Goal: Find specific page/section: Find specific page/section

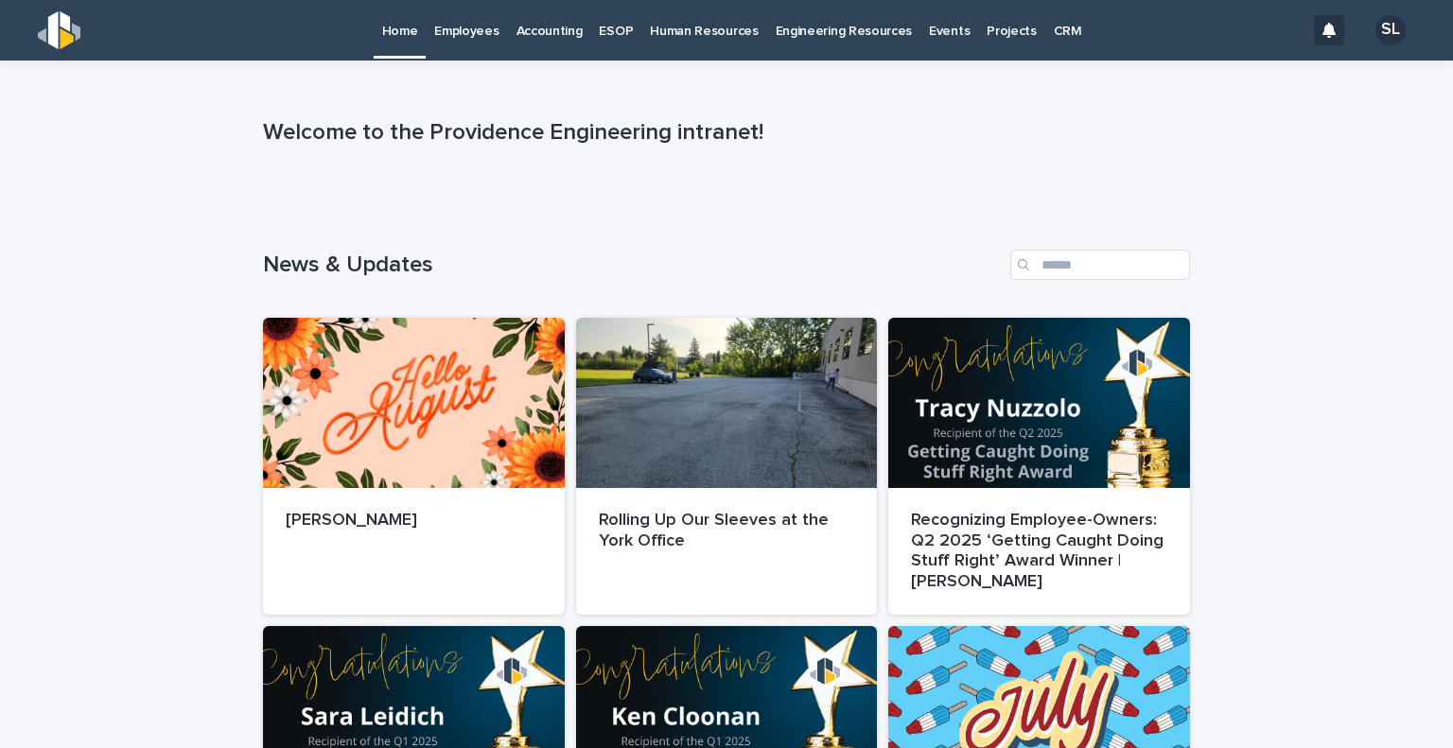
click at [545, 34] on p "Accounting" at bounding box center [550, 20] width 66 height 40
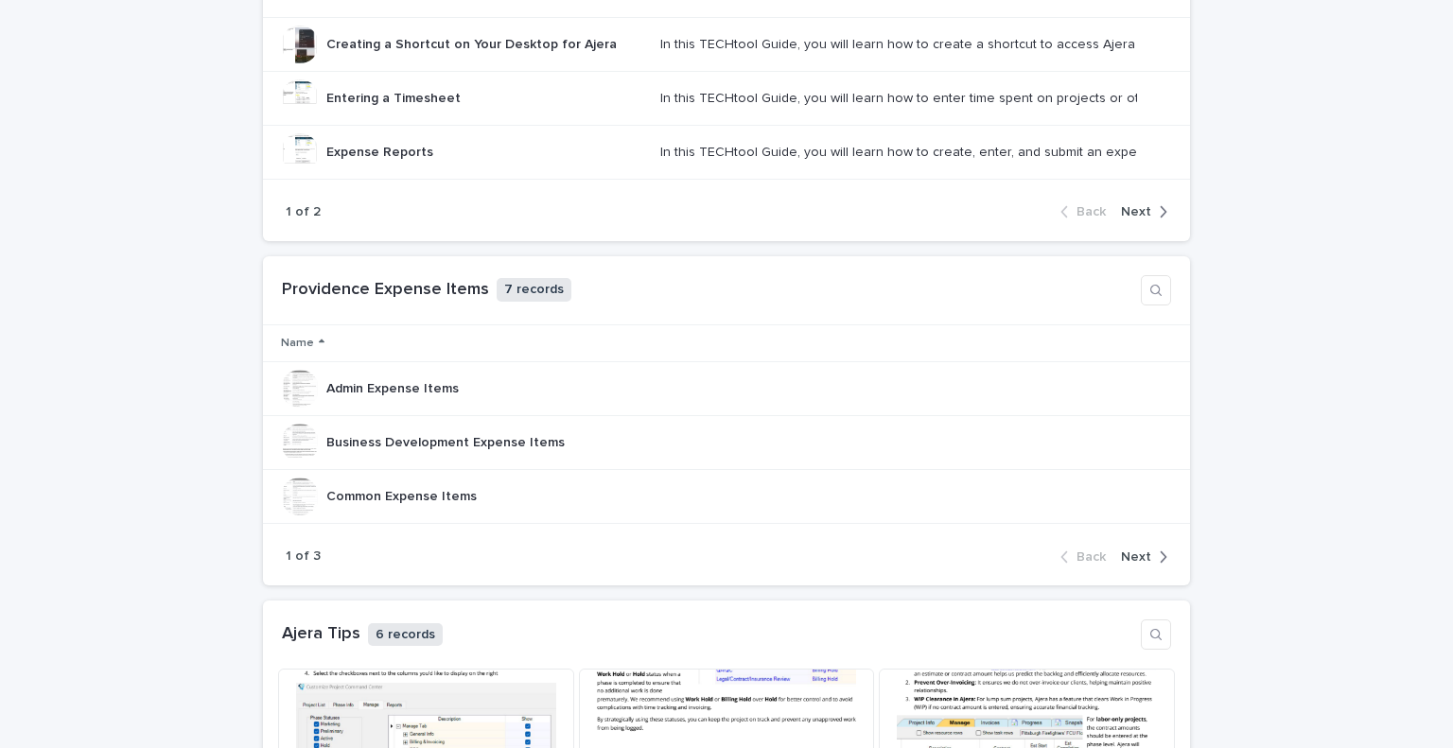
scroll to position [1014, 0]
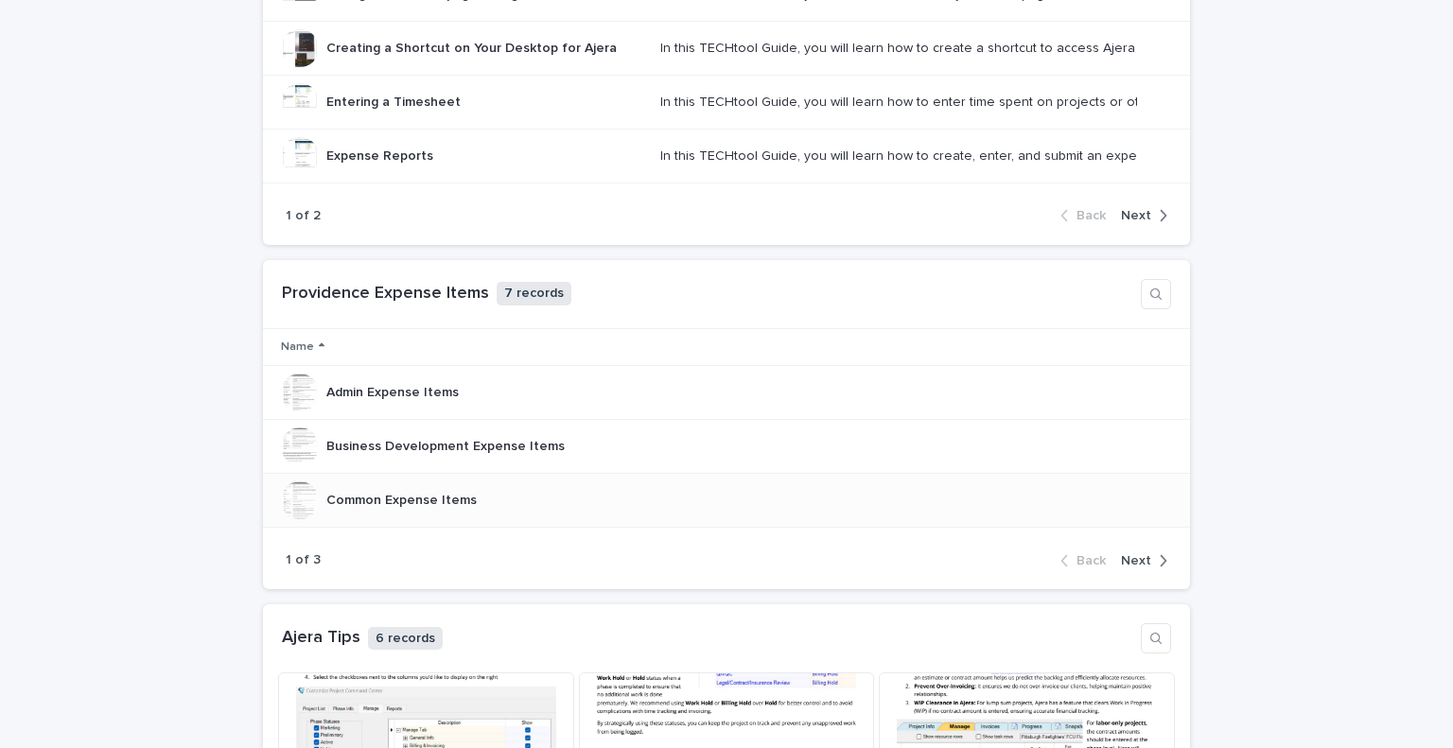
click at [364, 491] on p "Common Expense Items" at bounding box center [403, 499] width 154 height 20
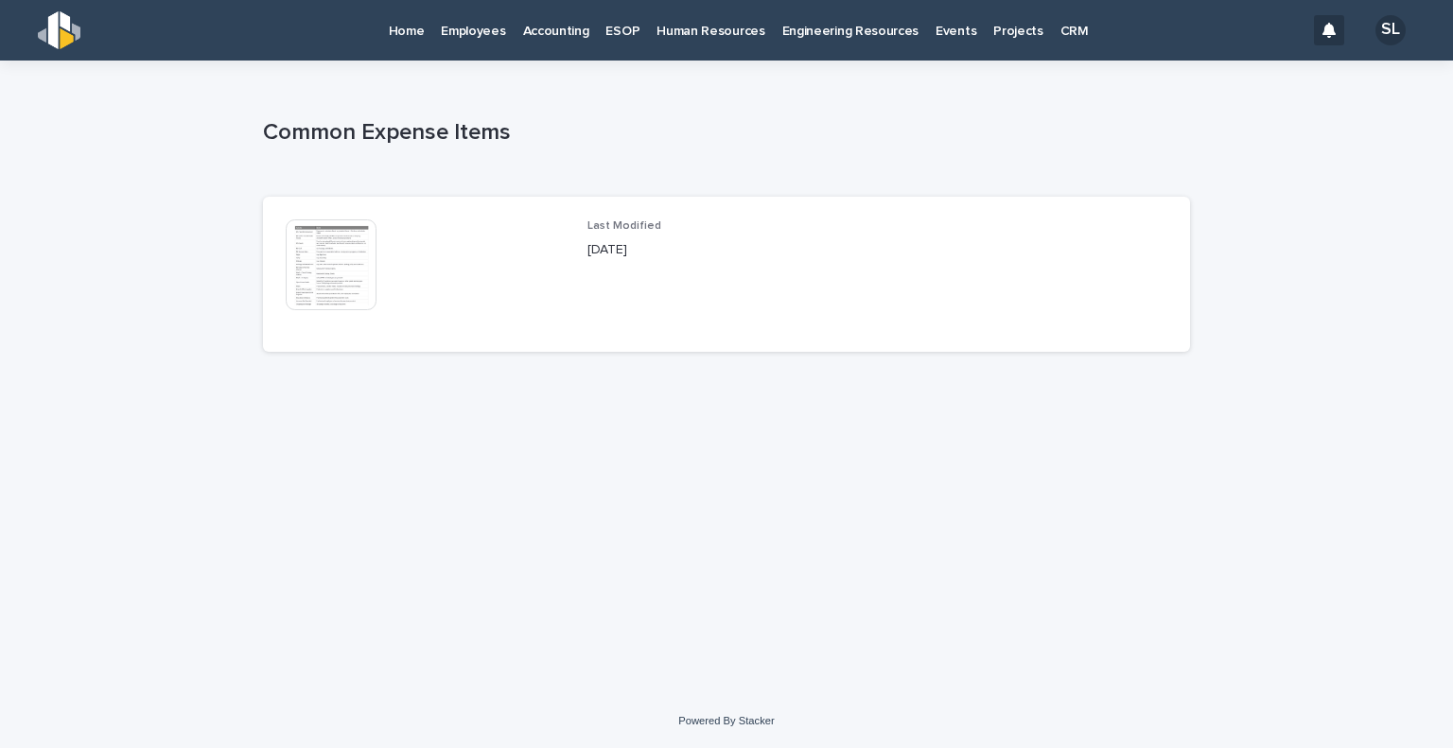
click at [316, 288] on img at bounding box center [331, 264] width 91 height 91
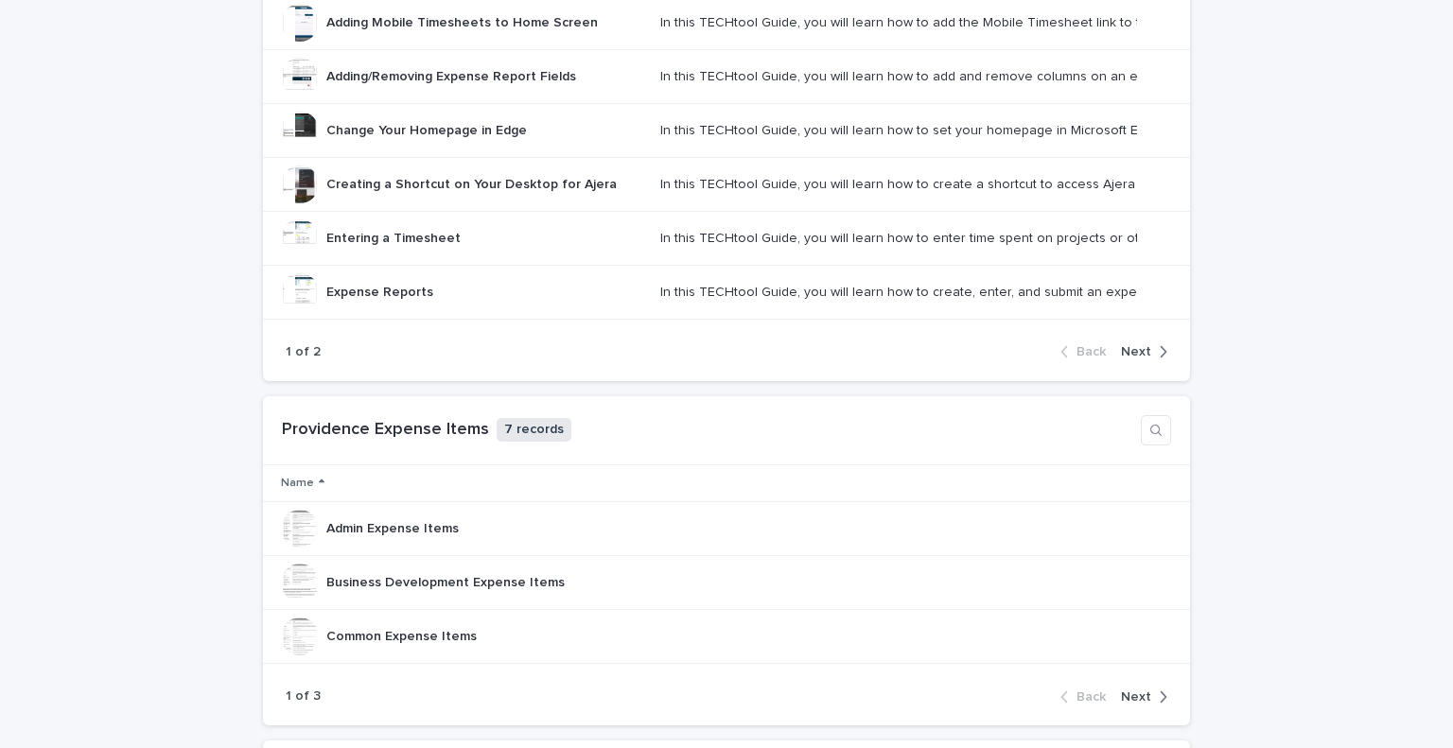
scroll to position [903, 0]
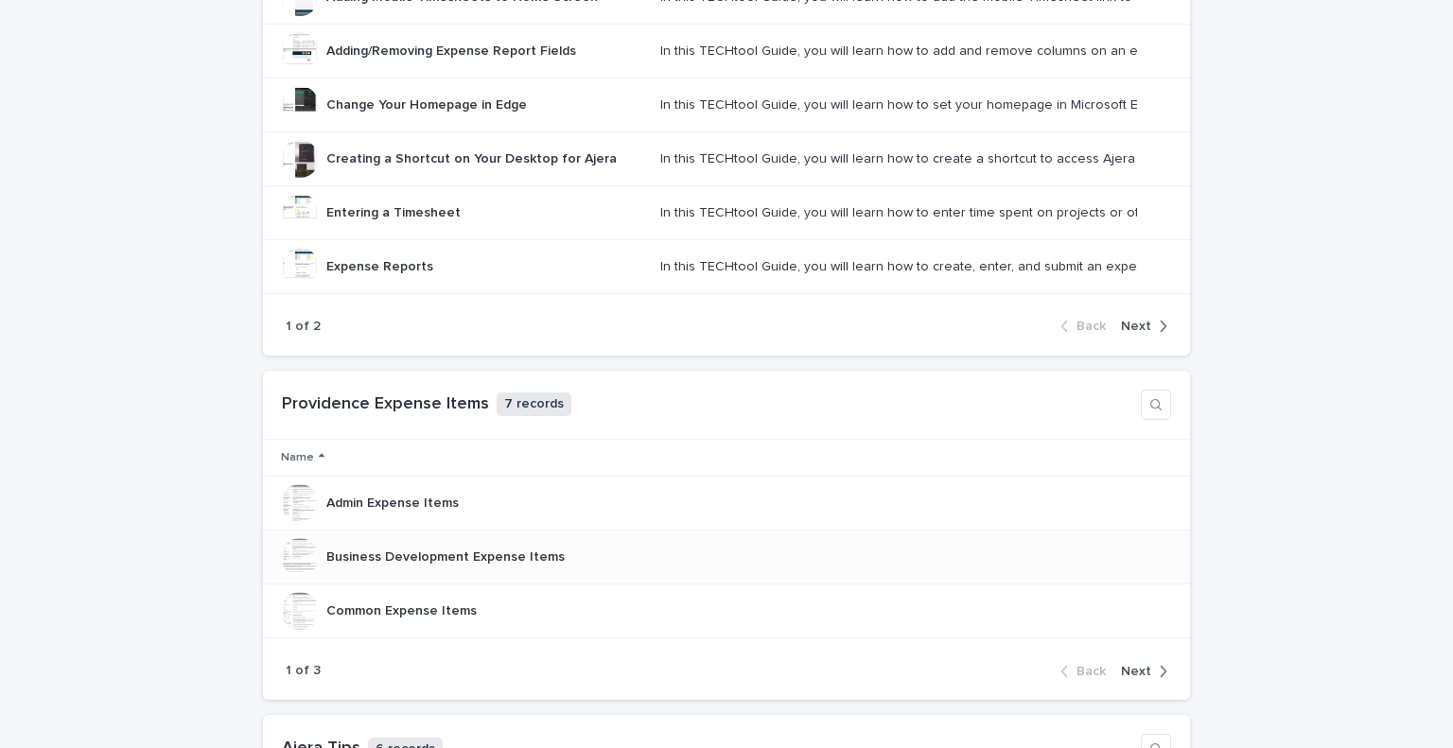
click at [412, 555] on p "Business Development Expense Items" at bounding box center [447, 556] width 242 height 20
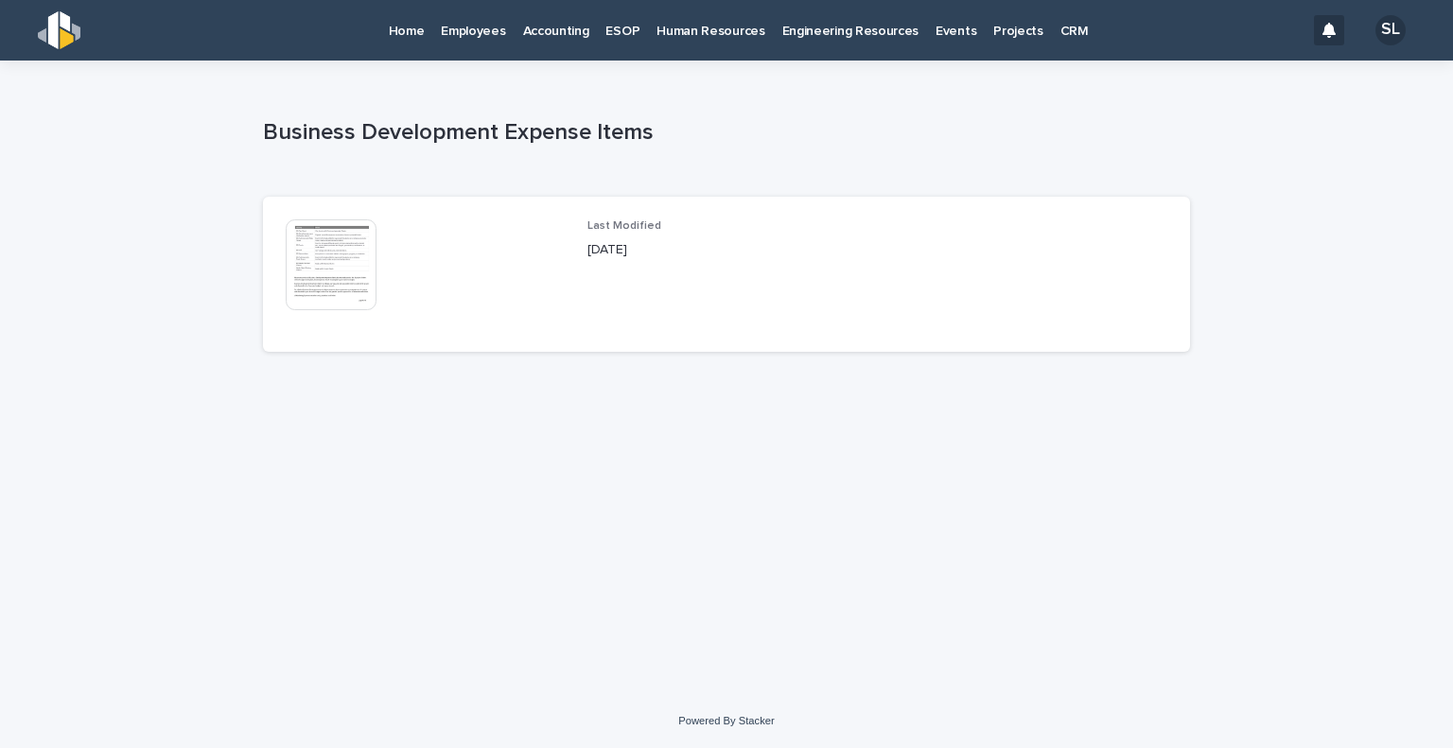
click at [319, 279] on img at bounding box center [331, 264] width 91 height 91
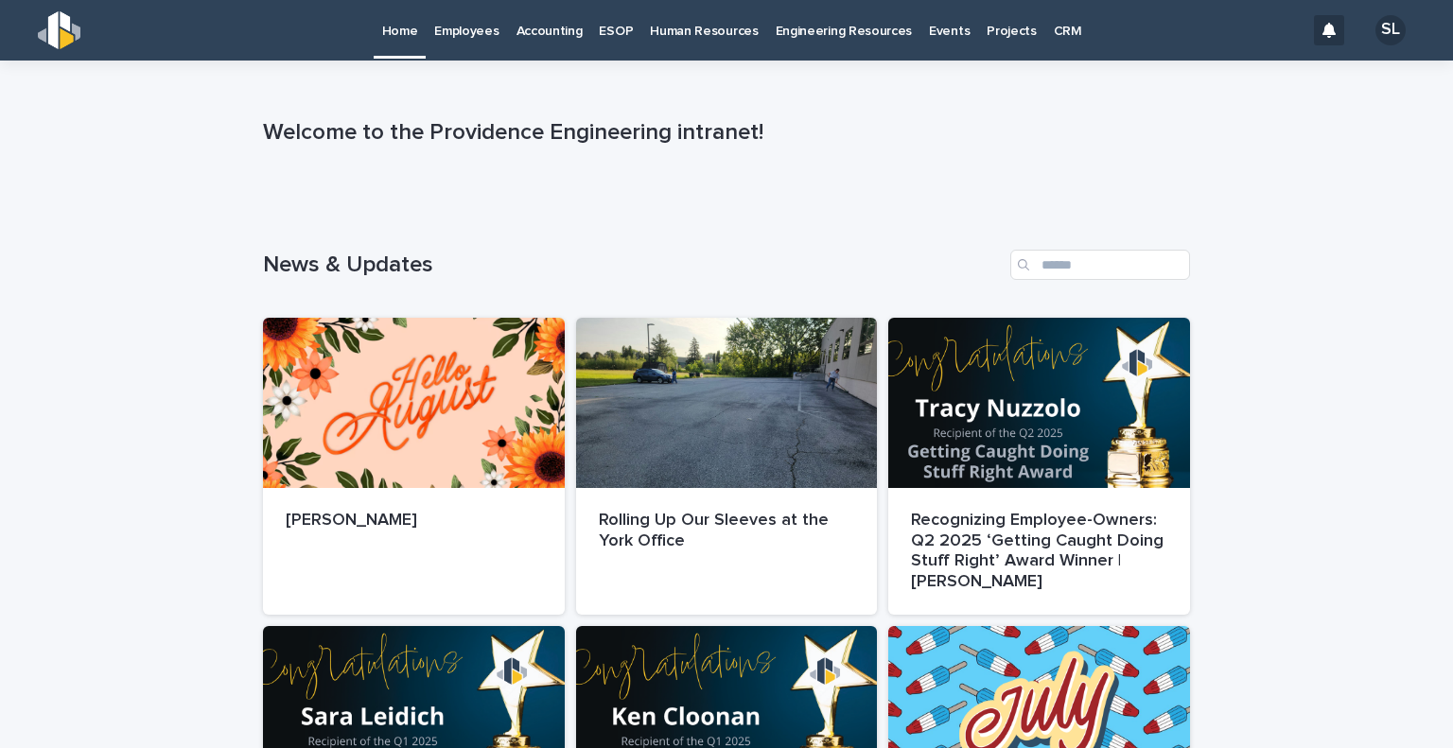
click at [534, 23] on p "Accounting" at bounding box center [550, 20] width 66 height 40
